Goal: Information Seeking & Learning: Learn about a topic

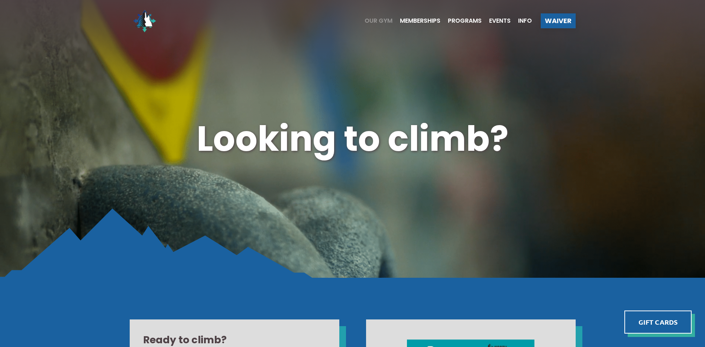
click at [389, 22] on span "Our Gym" at bounding box center [379, 21] width 28 height 6
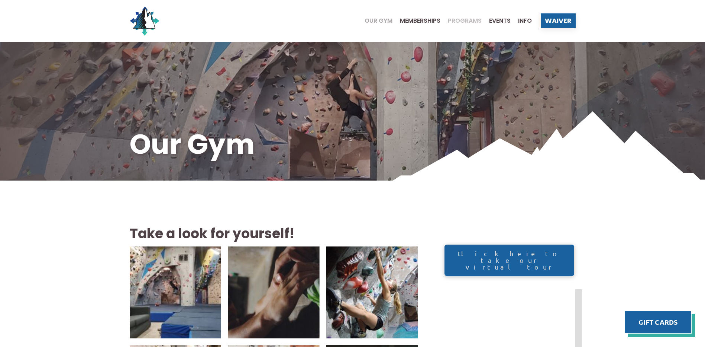
click at [453, 19] on span "Programs" at bounding box center [465, 21] width 34 height 6
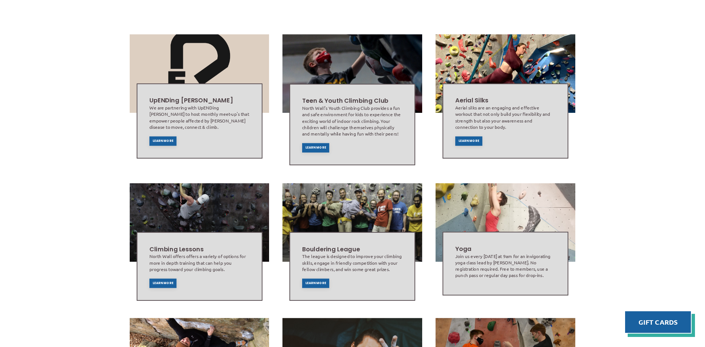
scroll to position [174, 0]
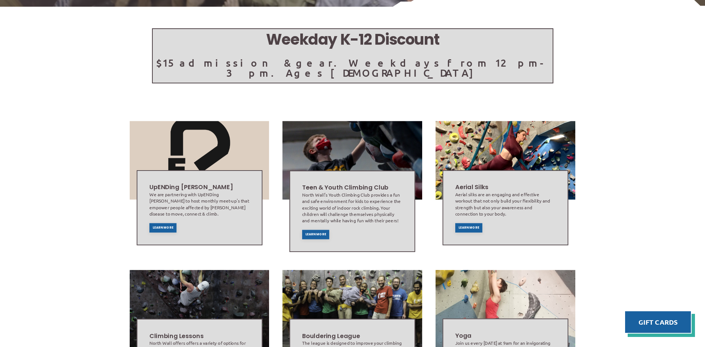
click at [76, 176] on div "Weekday K-12 Discount $15 admission & gear. Weekdays from 12pm-3pm. Ages 5 - 17…" at bounding box center [352, 278] width 705 height 543
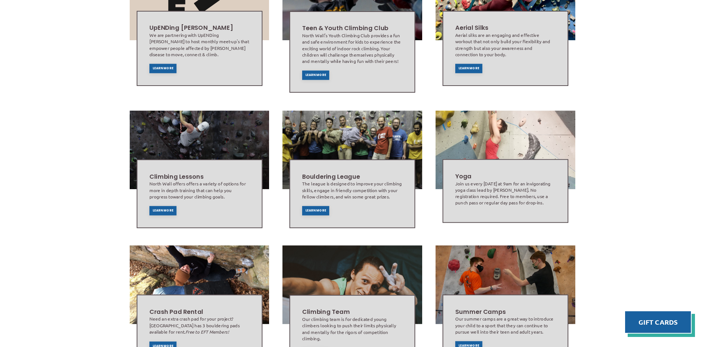
scroll to position [347, 0]
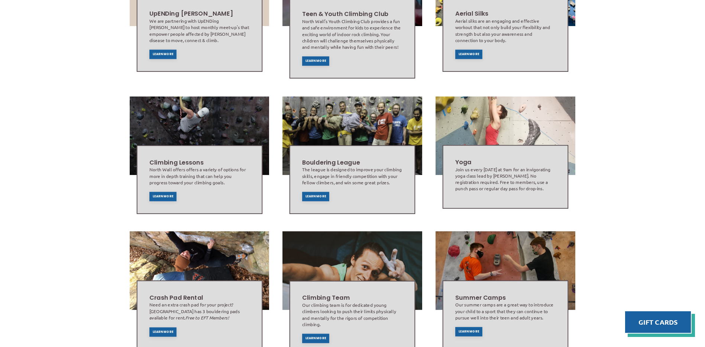
click at [90, 179] on div "Weekday K-12 Discount $15 admission & gear. Weekdays from 12pm-3pm. Ages 5 - 17…" at bounding box center [352, 104] width 705 height 543
click at [90, 178] on div "Weekday K-12 Discount $15 admission & gear. Weekdays from 12pm-3pm. Ages 5 - 17…" at bounding box center [352, 104] width 705 height 543
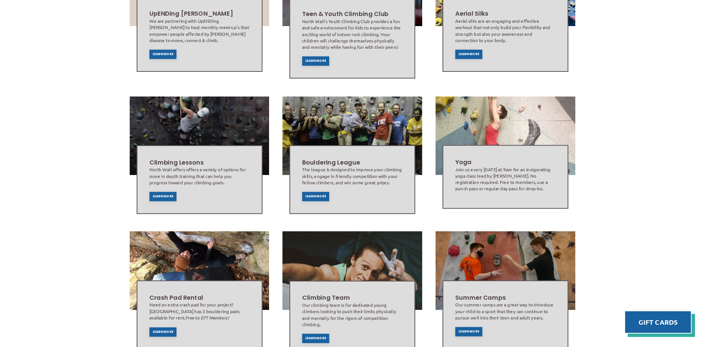
click at [98, 168] on div "Weekday K-12 Discount $15 admission & gear. Weekdays from 12pm-3pm. Ages 5 - 17…" at bounding box center [352, 104] width 705 height 543
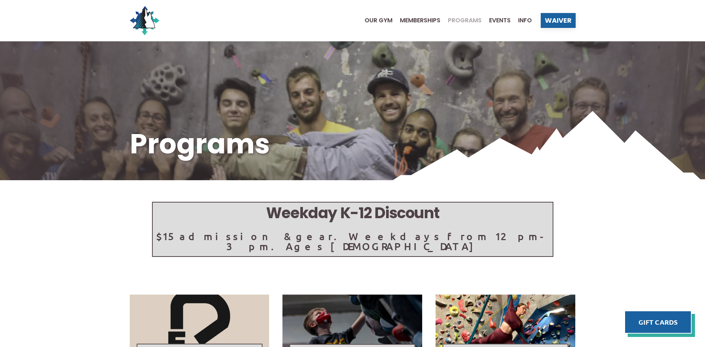
scroll to position [0, 0]
click at [104, 211] on div "Weekday K-12 Discount $15 admission & gear. Weekdays from 12pm-3pm. Ages 5 - 17" at bounding box center [352, 194] width 705 height 166
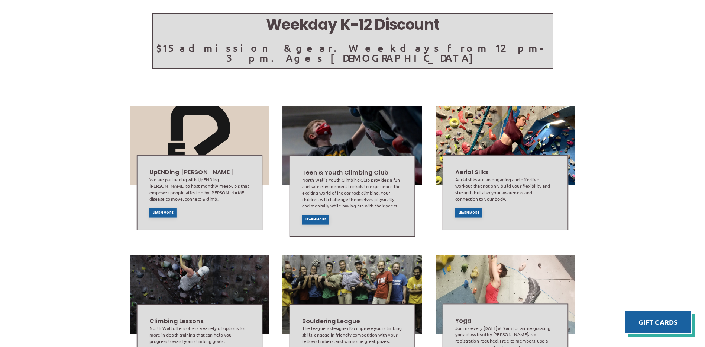
scroll to position [260, 0]
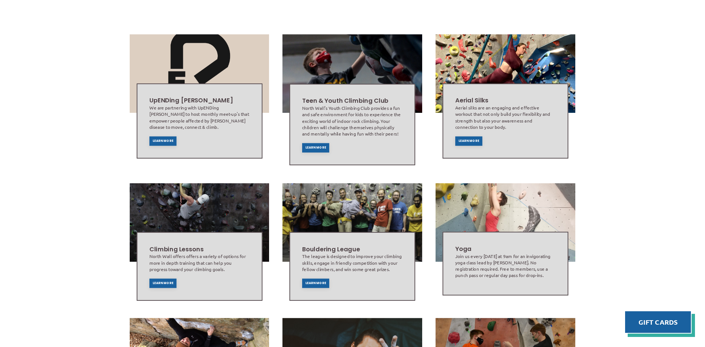
click at [72, 226] on div "Weekday K-12 Discount $15 admission & gear. Weekdays from 12pm-3pm. Ages 5 - 17…" at bounding box center [352, 191] width 705 height 543
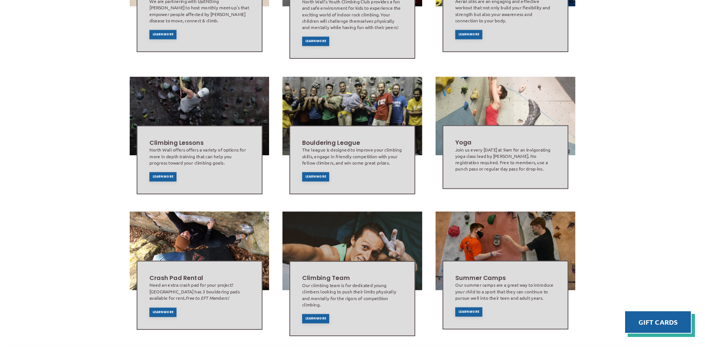
scroll to position [434, 0]
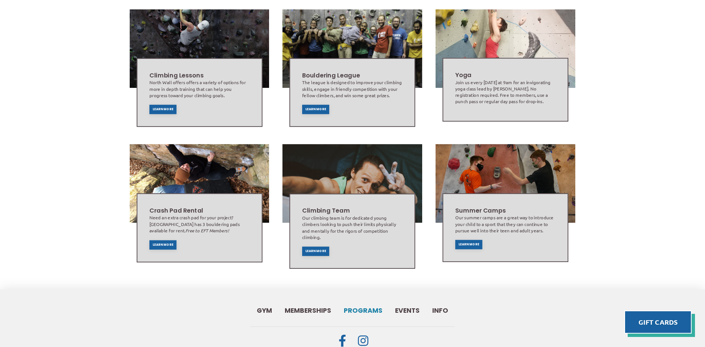
click at [349, 168] on img at bounding box center [353, 183] width 140 height 78
click at [317, 249] on span "Learn More" at bounding box center [316, 250] width 21 height 3
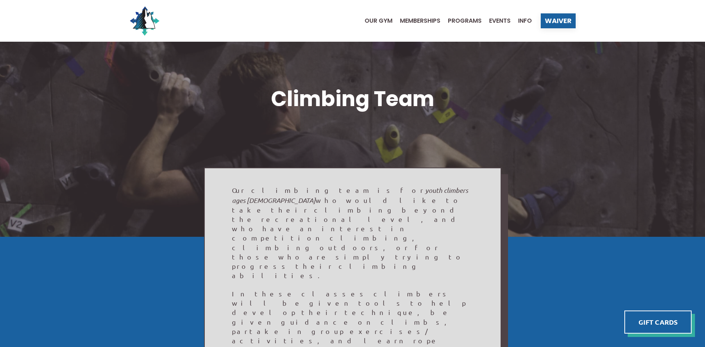
click at [457, 22] on span "Programs" at bounding box center [465, 21] width 34 height 6
click at [505, 22] on span "Events" at bounding box center [500, 21] width 22 height 6
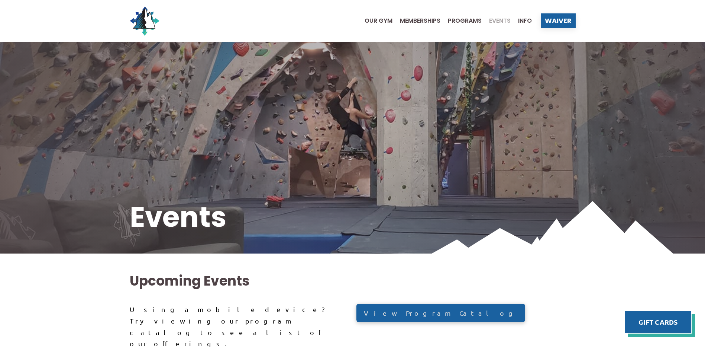
click at [413, 26] on ul "Our Gym Memberships Programs Events Info" at bounding box center [444, 21] width 175 height 30
click at [413, 25] on ul "Our Gym Memberships Programs Events Info" at bounding box center [444, 21] width 175 height 30
click at [414, 21] on span "Memberships" at bounding box center [420, 21] width 41 height 6
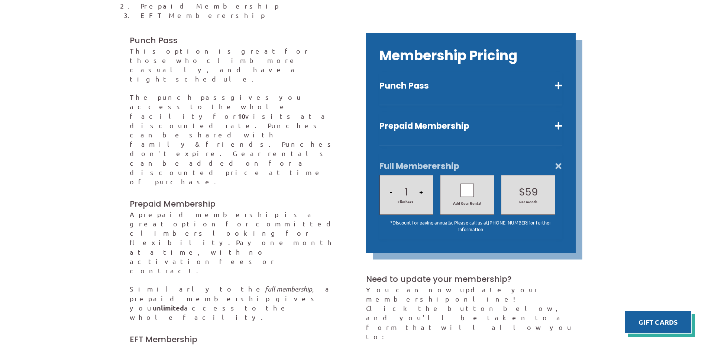
scroll to position [260, 0]
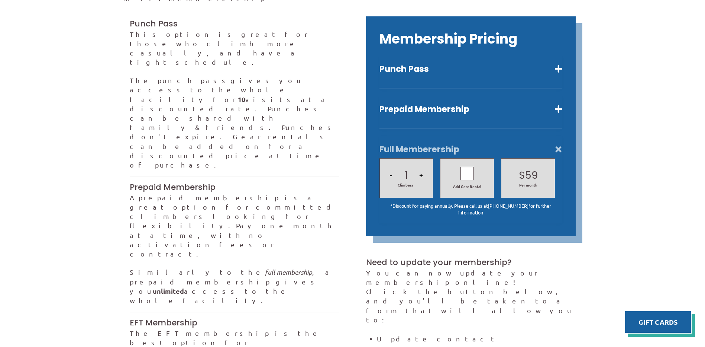
click at [422, 168] on button "+" at bounding box center [421, 174] width 8 height 25
click at [471, 168] on div at bounding box center [467, 173] width 13 height 13
click at [467, 64] on button "Punch Pass" at bounding box center [471, 69] width 183 height 11
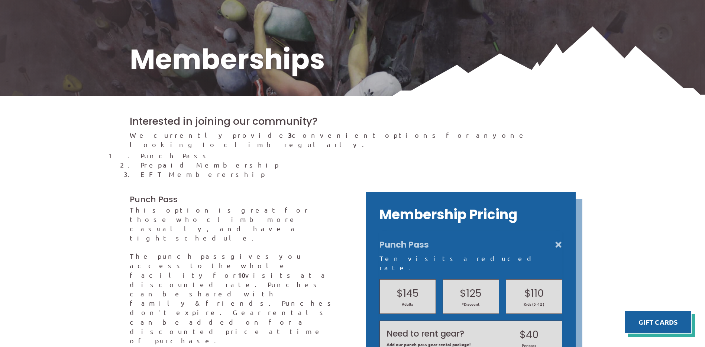
scroll to position [0, 0]
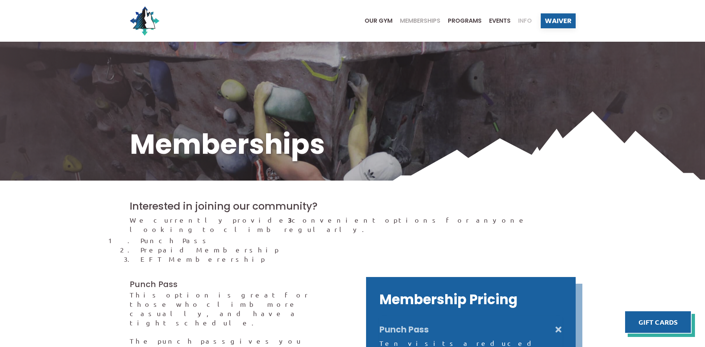
click at [516, 19] on div "Info" at bounding box center [521, 21] width 21 height 6
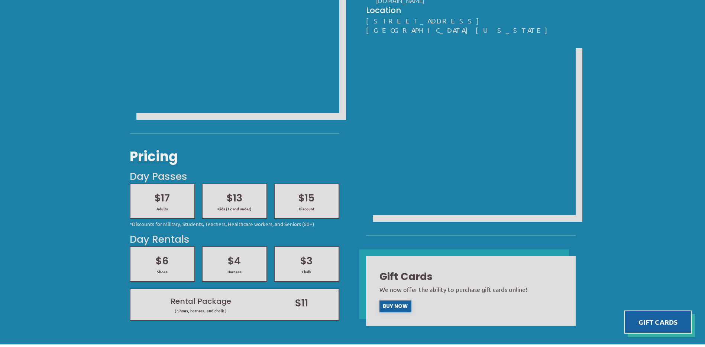
scroll to position [347, 0]
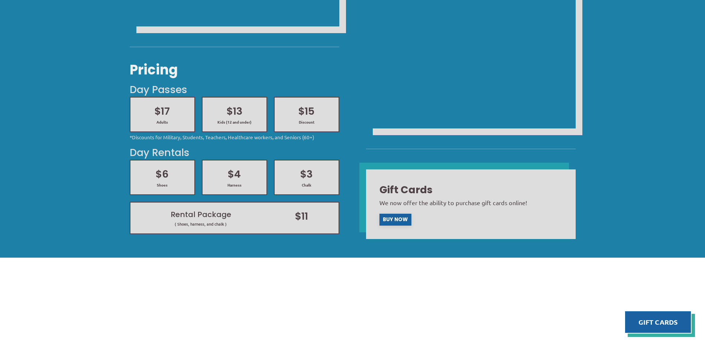
click at [306, 219] on h2 "$11" at bounding box center [301, 216] width 61 height 14
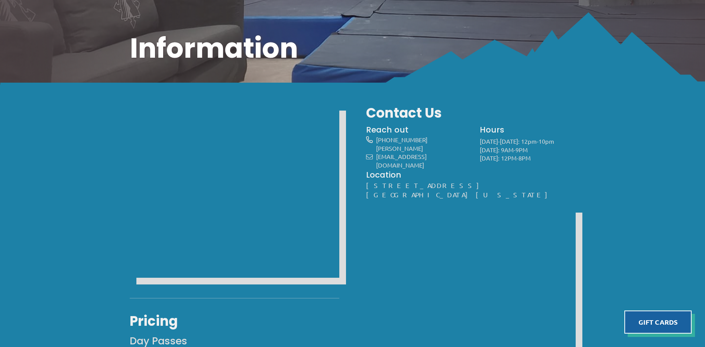
scroll to position [0, 0]
